Goal: Transaction & Acquisition: Obtain resource

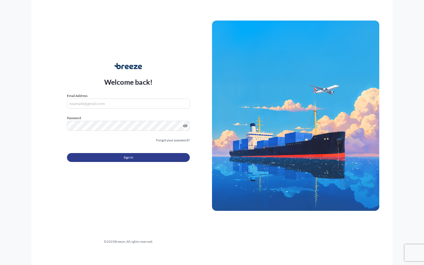
type input "[EMAIL_ADDRESS][DOMAIN_NAME]"
click at [127, 159] on span "Sign In" at bounding box center [129, 158] width 10 height 6
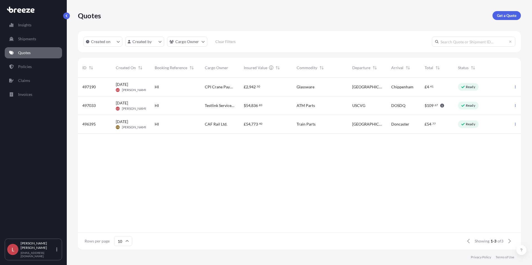
scroll to position [4, 4]
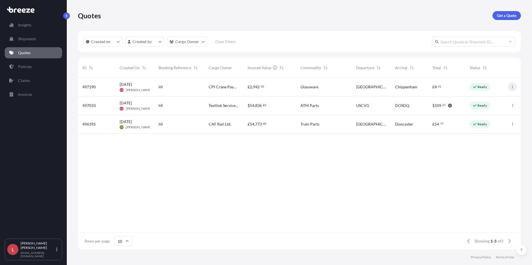
click at [424, 88] on icon "button" at bounding box center [511, 86] width 3 height 3
click at [424, 15] on p "Get a Quote" at bounding box center [505, 16] width 19 height 6
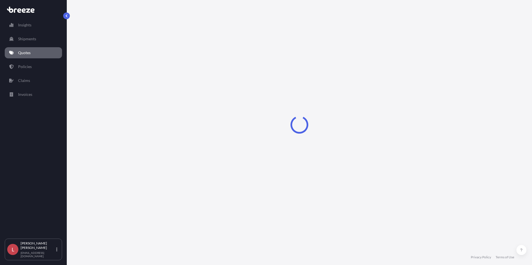
select select "Sea"
select select "1"
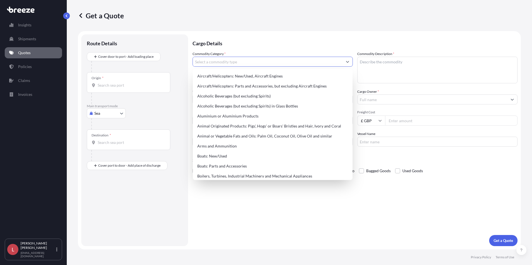
click at [222, 62] on input "Commodity Category *" at bounding box center [268, 62] width 150 height 10
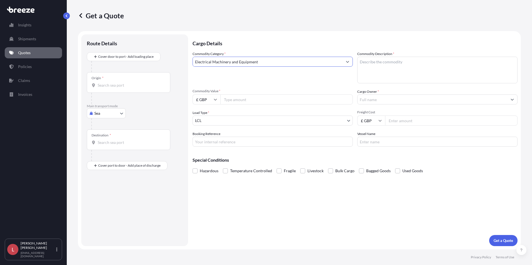
type input "Electrical Machinery and Equipment"
type textarea "ATM PArts"
click at [105, 114] on body "Insights Shipments Quotes Policies Claims Invoices L [PERSON_NAME] [PERSON_NAME…" at bounding box center [266, 132] width 532 height 265
click at [102, 146] on span "Road" at bounding box center [101, 148] width 9 height 6
select select "Road"
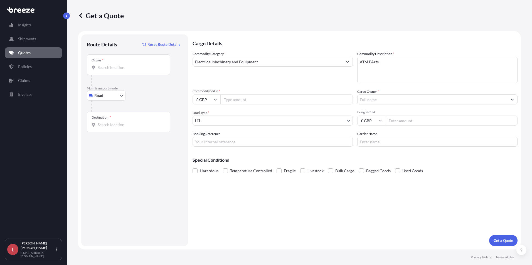
click at [111, 64] on div "Origin *" at bounding box center [128, 64] width 83 height 21
click at [111, 65] on input "Origin *" at bounding box center [131, 68] width 66 height 6
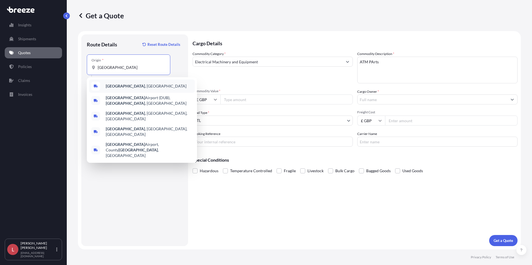
click at [128, 86] on span "[GEOGRAPHIC_DATA] , [GEOGRAPHIC_DATA]" at bounding box center [146, 86] width 81 height 6
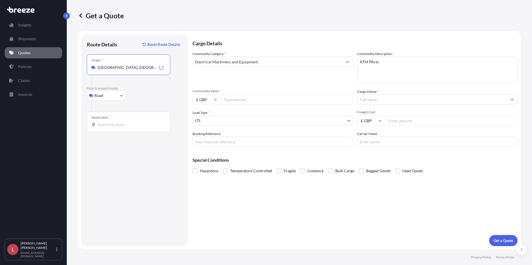
type input "[GEOGRAPHIC_DATA], [GEOGRAPHIC_DATA]"
click at [111, 123] on input "Destination *" at bounding box center [131, 125] width 66 height 6
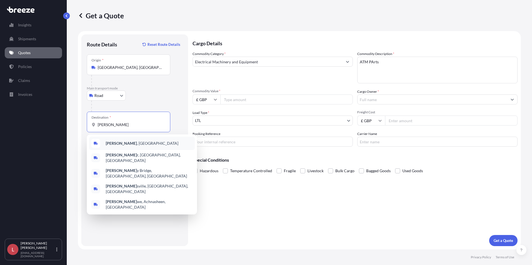
click at [115, 144] on b "[PERSON_NAME]" at bounding box center [121, 143] width 31 height 5
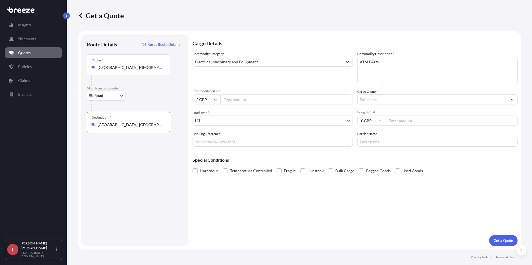
type input "[GEOGRAPHIC_DATA], [GEOGRAPHIC_DATA]"
click at [389, 120] on input "Freight Cost" at bounding box center [451, 121] width 132 height 10
type input "900.00"
click at [402, 102] on input "Cargo Owner *" at bounding box center [432, 100] width 150 height 10
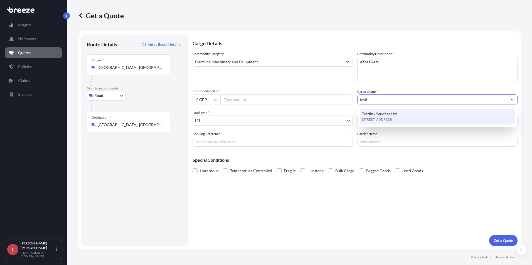
click at [380, 112] on span "Testlink Services Ltd." at bounding box center [380, 114] width 36 height 6
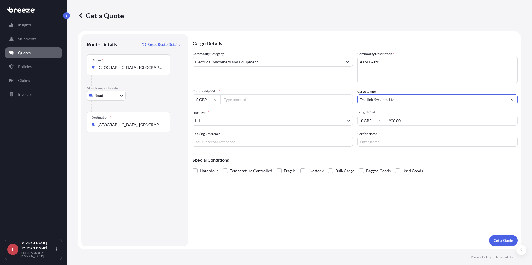
type input "Testlink Services Ltd."
click at [235, 100] on input "Commodity Value *" at bounding box center [286, 100] width 132 height 10
click at [211, 99] on input "£ GBP" at bounding box center [206, 100] width 28 height 10
click at [207, 113] on div "€ EUR" at bounding box center [206, 115] width 23 height 11
type input "€ EUR"
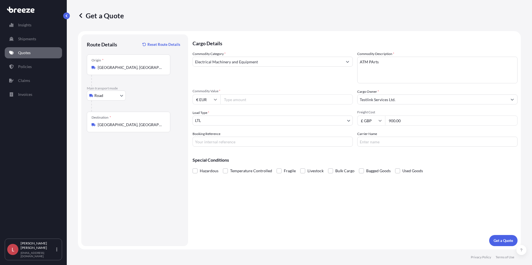
click at [234, 96] on input "Commodity Value *" at bounding box center [286, 100] width 132 height 10
click at [240, 98] on input "Commodity Value *" at bounding box center [286, 100] width 132 height 10
click at [230, 100] on input "Commodity Value *" at bounding box center [286, 100] width 132 height 10
click at [228, 98] on input "Commodity Value *" at bounding box center [286, 100] width 132 height 10
type input "1628.20"
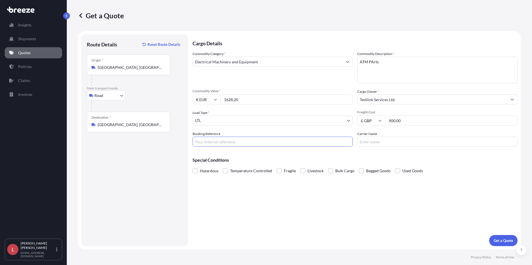
drag, startPoint x: 207, startPoint y: 141, endPoint x: 209, endPoint y: 138, distance: 3.6
click at [207, 141] on input "Booking Reference" at bounding box center [272, 142] width 160 height 10
type input "HI85256"
type input "Trans Europe"
click at [424, 240] on p "Get a Quote" at bounding box center [502, 241] width 19 height 6
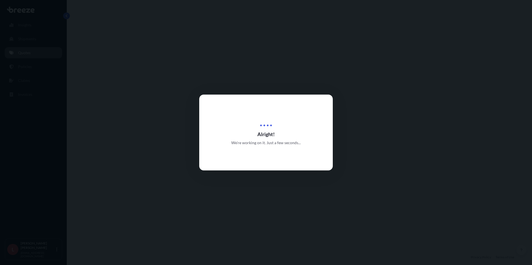
select select "Road"
select select "1"
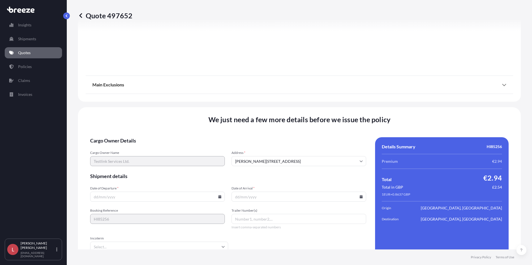
scroll to position [617, 0]
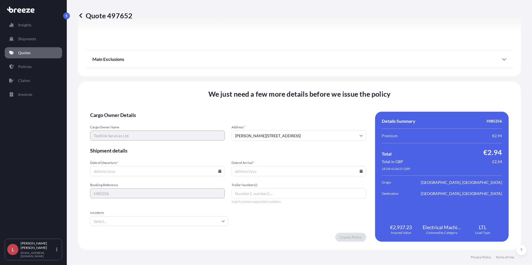
click at [219, 170] on icon at bounding box center [219, 171] width 3 height 3
click at [194, 76] on button at bounding box center [194, 77] width 9 height 9
click at [144, 101] on button "3" at bounding box center [143, 100] width 9 height 9
type input "[DATE]"
click at [359, 171] on icon at bounding box center [360, 171] width 3 height 3
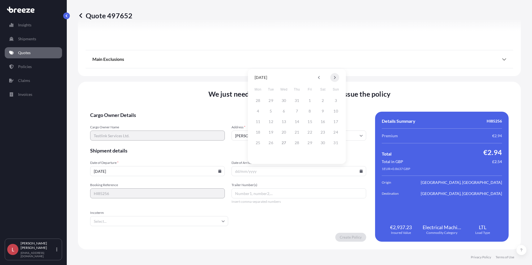
click at [335, 78] on button at bounding box center [334, 77] width 9 height 9
click at [298, 100] on button "4" at bounding box center [296, 100] width 9 height 9
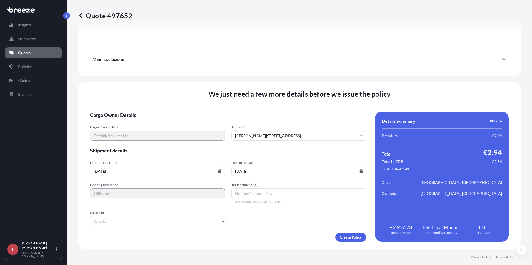
type input "[DATE]"
click at [236, 193] on input "Trailer Number(s)" at bounding box center [298, 193] width 135 height 10
type input "Trans Europe"
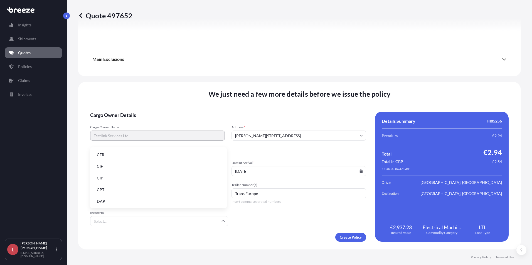
click at [116, 218] on input "Incoterm" at bounding box center [159, 221] width 138 height 10
type input "e"
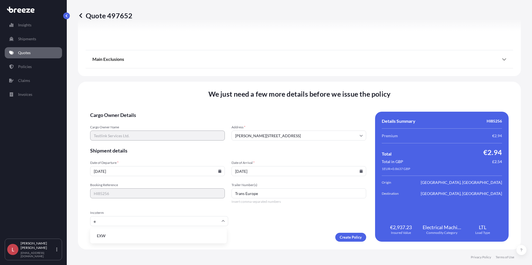
click at [105, 234] on li "EXW" at bounding box center [158, 236] width 132 height 11
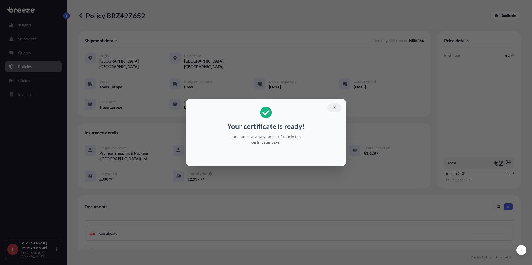
click at [332, 107] on icon "button" at bounding box center [334, 107] width 5 height 5
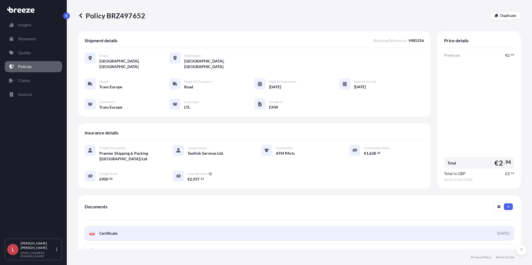
click at [128, 229] on link "PDF Certificate [DATE]" at bounding box center [299, 233] width 429 height 14
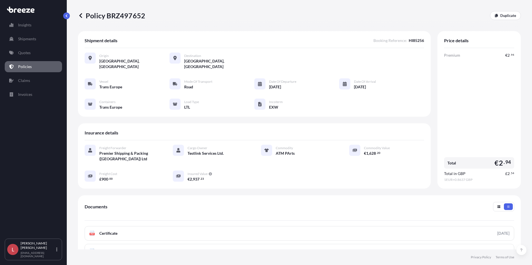
click at [77, 15] on div "Policy BRZ497652 Duplicate Shipment details Booking Reference : HI85256 Origin …" at bounding box center [299, 125] width 465 height 250
click at [79, 14] on icon at bounding box center [81, 16] width 6 height 6
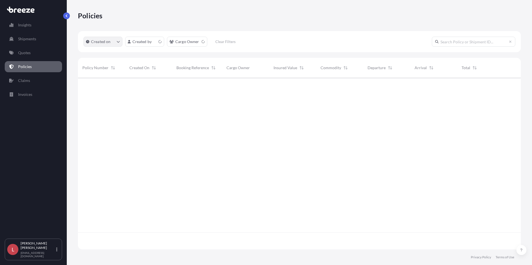
scroll to position [171, 438]
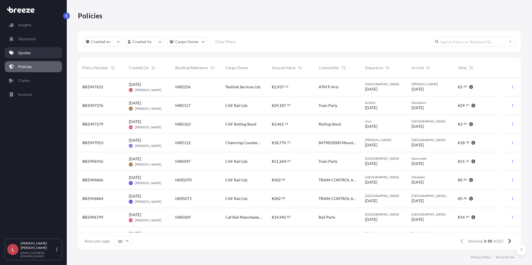
click at [29, 51] on p "Quotes" at bounding box center [24, 53] width 13 height 6
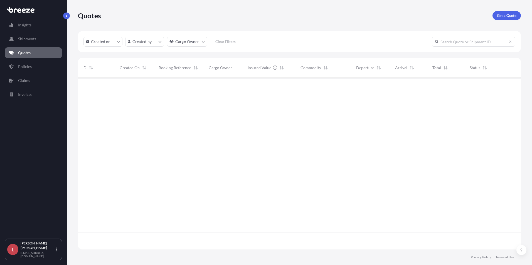
scroll to position [171, 438]
